Goal: Check status: Check status

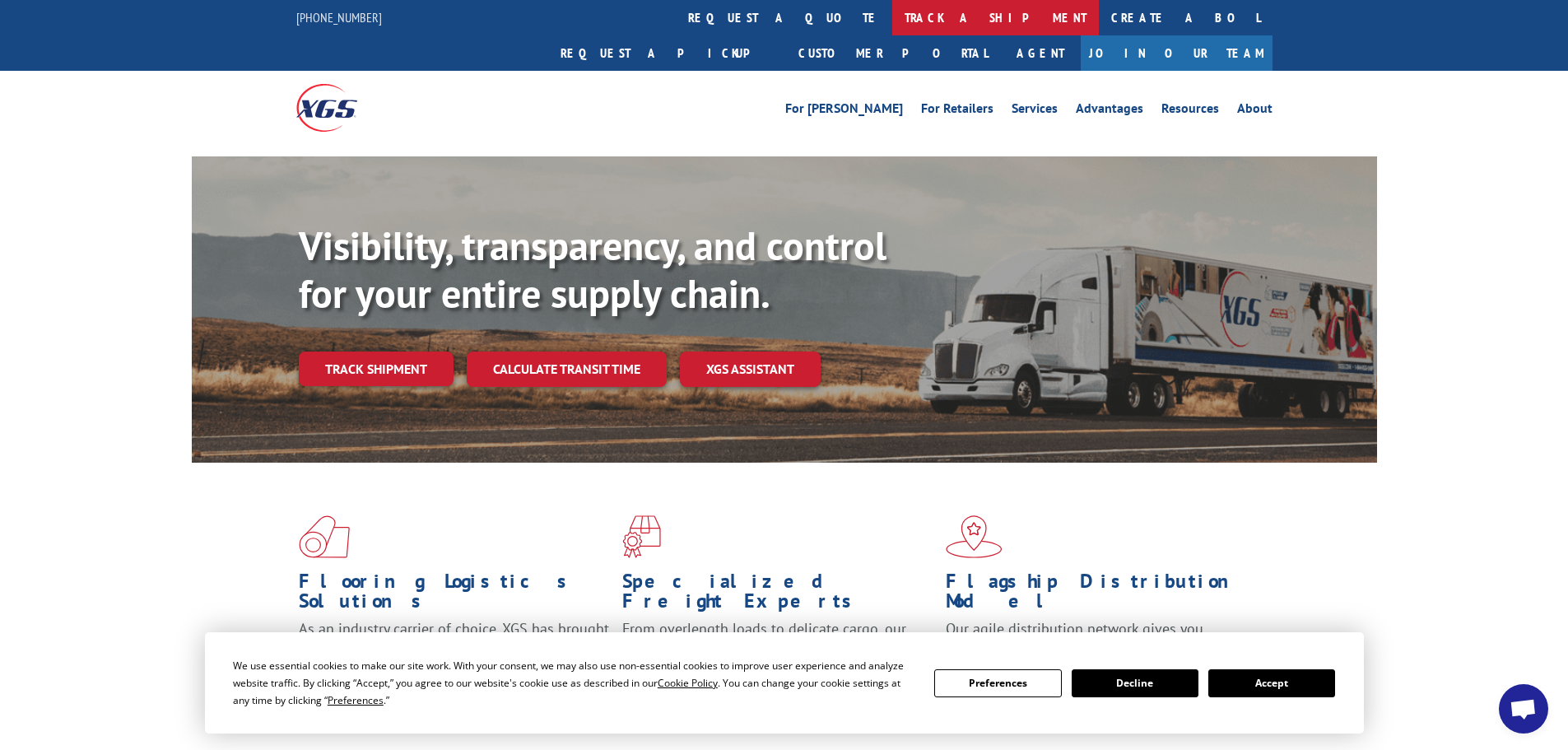
click at [893, 12] on link "track a shipment" at bounding box center [996, 17] width 207 height 35
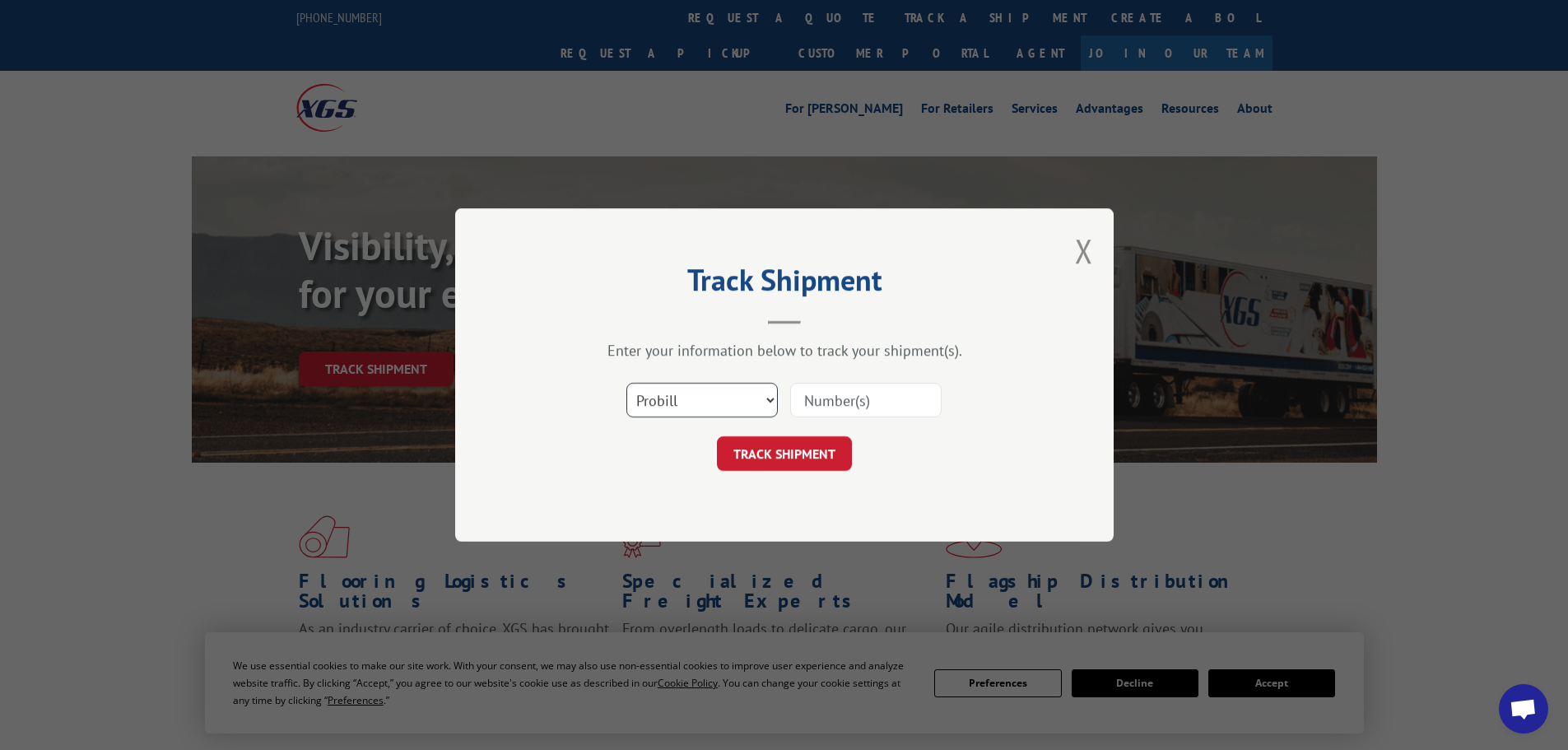
drag, startPoint x: 765, startPoint y: 395, endPoint x: 760, endPoint y: 404, distance: 10.3
click at [765, 396] on select "Select category... Probill BOL PO" at bounding box center [702, 400] width 151 height 34
select select "bol"
click at [627, 383] on select "Select category... Probill BOL PO" at bounding box center [702, 400] width 151 height 34
paste input "363456"
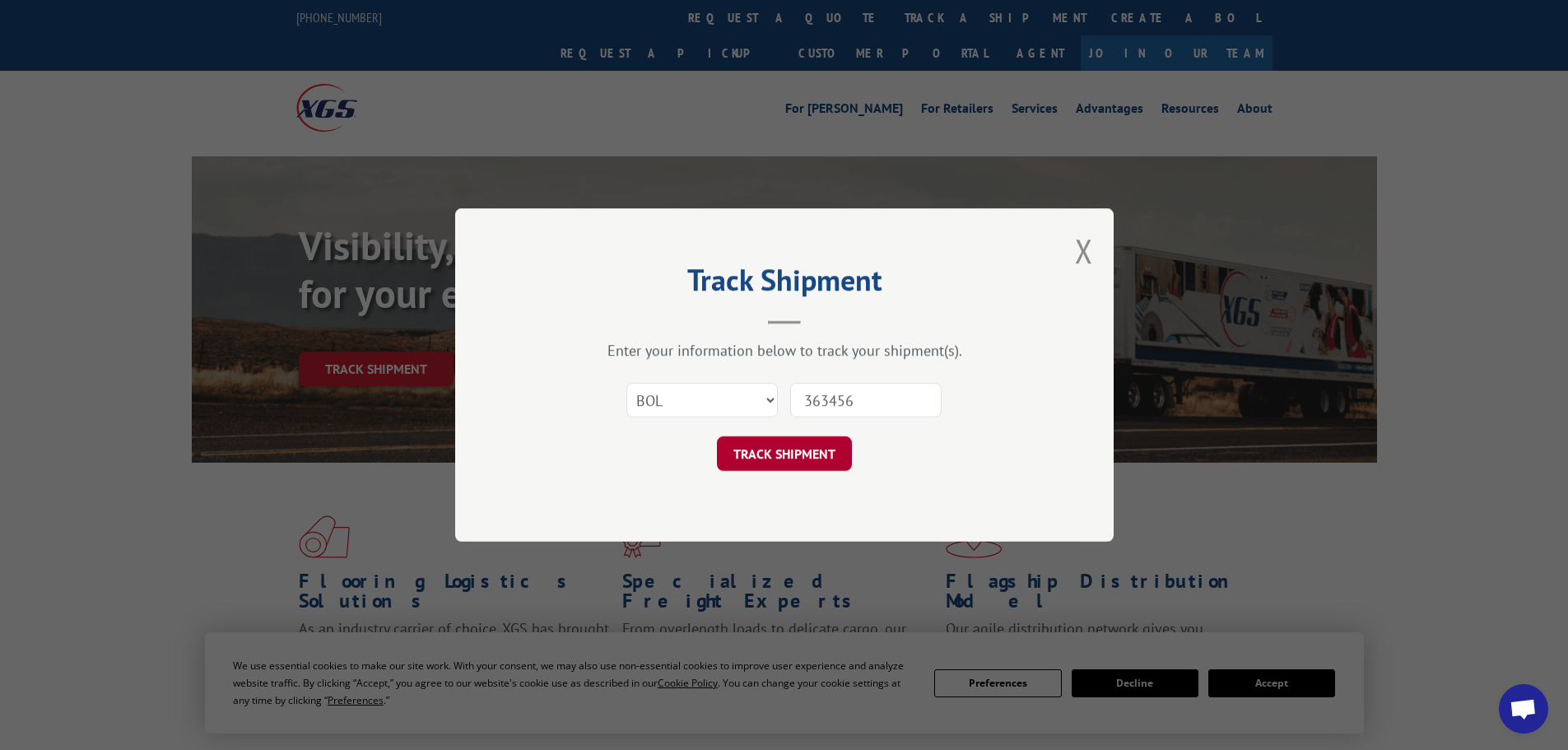
type input "363456"
click at [791, 468] on button "TRACK SHIPMENT" at bounding box center [785, 453] width 135 height 34
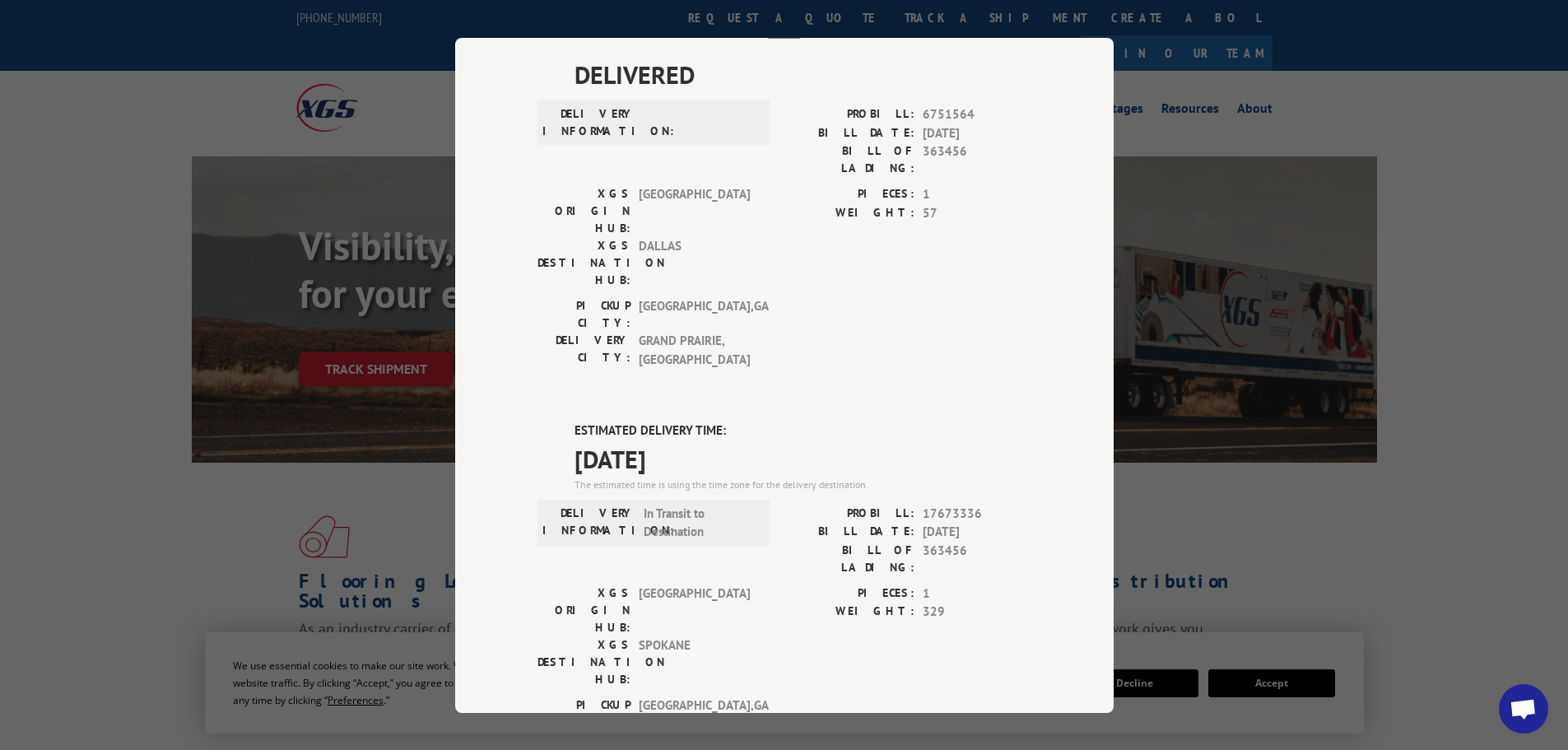
scroll to position [165, 0]
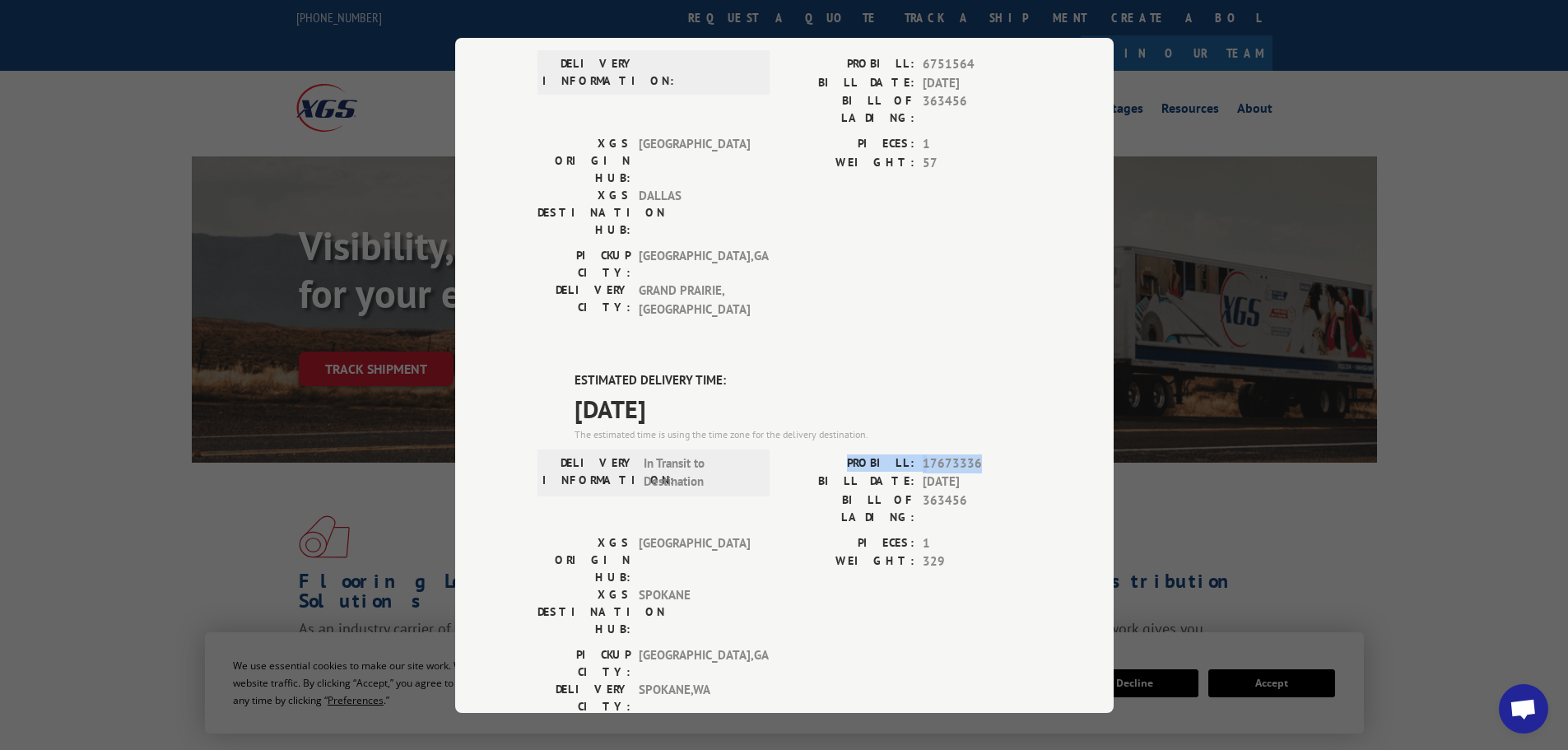
drag, startPoint x: 864, startPoint y: 358, endPoint x: 985, endPoint y: 363, distance: 121.1
click at [985, 454] on div "PROBILL: 17673336" at bounding box center [908, 464] width 247 height 19
copy div "PROBILL: 17673336"
